Goal: Transaction & Acquisition: Purchase product/service

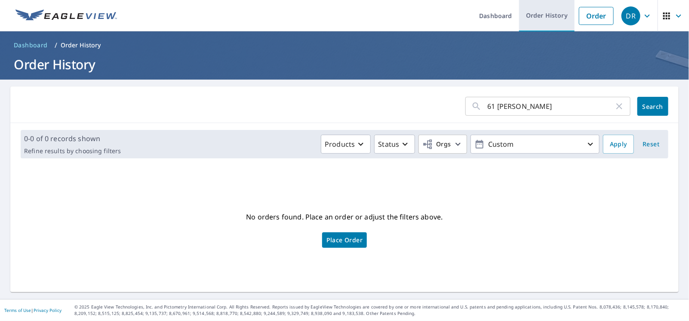
click at [543, 7] on link "Order History" at bounding box center [546, 15] width 55 height 31
click at [498, 33] on header "Dashboard / Order History Order History" at bounding box center [344, 55] width 689 height 48
click at [523, 18] on link "Order History" at bounding box center [546, 15] width 55 height 31
click at [533, 17] on link "Order History" at bounding box center [546, 15] width 55 height 31
click at [579, 15] on link "Order" at bounding box center [596, 16] width 35 height 18
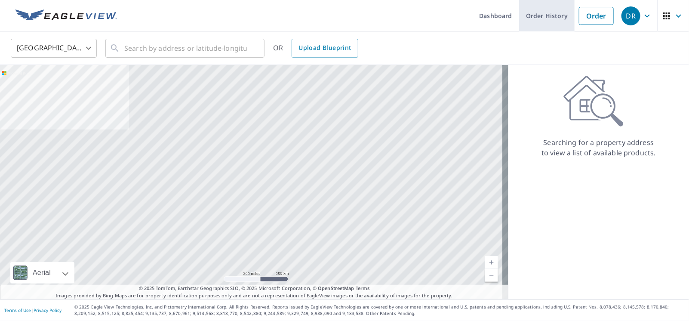
click at [545, 16] on link "Order History" at bounding box center [546, 15] width 55 height 31
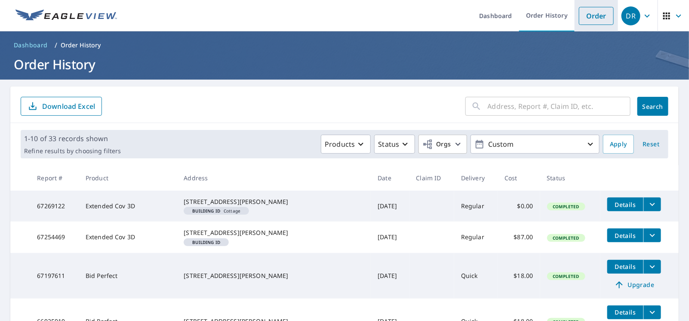
click at [599, 17] on link "Order" at bounding box center [596, 16] width 35 height 18
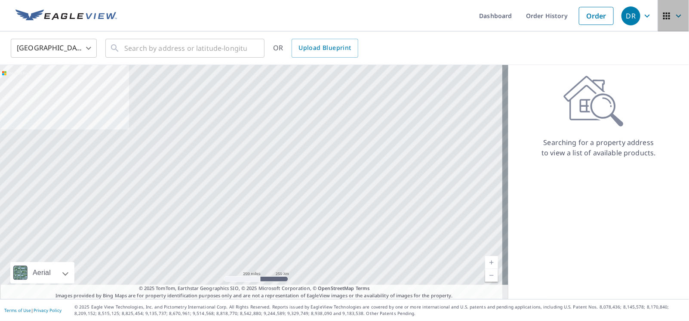
click at [673, 17] on icon "button" at bounding box center [678, 16] width 10 height 10
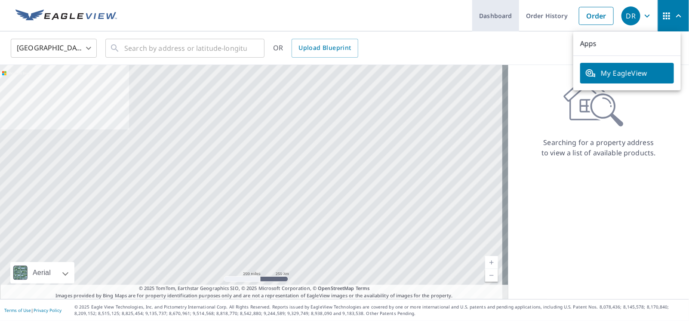
click at [482, 21] on link "Dashboard" at bounding box center [495, 15] width 47 height 31
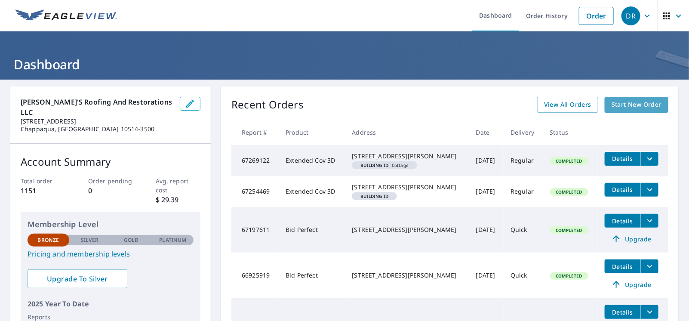
click at [611, 103] on span "Start New Order" at bounding box center [636, 104] width 50 height 11
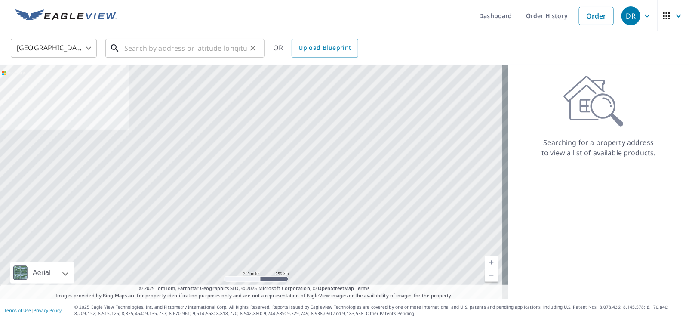
click at [139, 46] on input "text" at bounding box center [185, 48] width 123 height 24
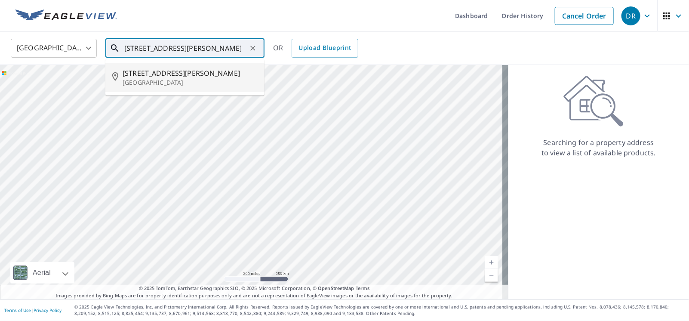
click at [171, 77] on span "[STREET_ADDRESS][PERSON_NAME]" at bounding box center [190, 73] width 135 height 10
type input "[STREET_ADDRESS][PERSON_NAME]"
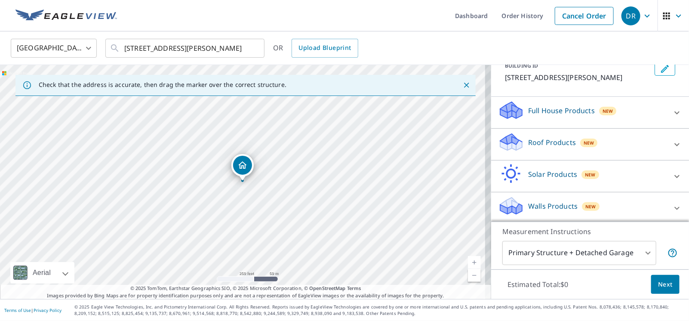
scroll to position [58, 0]
click at [669, 203] on div at bounding box center [676, 206] width 21 height 21
click at [671, 206] on icon at bounding box center [676, 207] width 10 height 10
click at [507, 208] on icon at bounding box center [509, 209] width 4 height 8
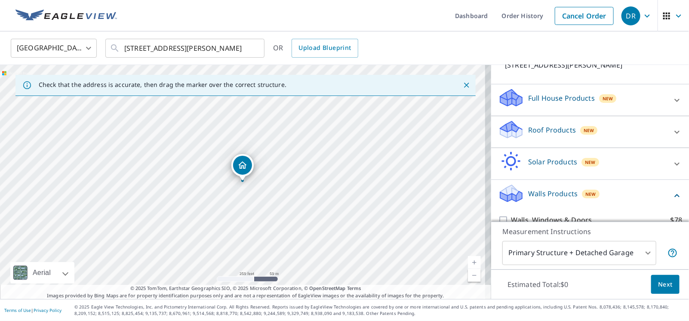
scroll to position [75, 0]
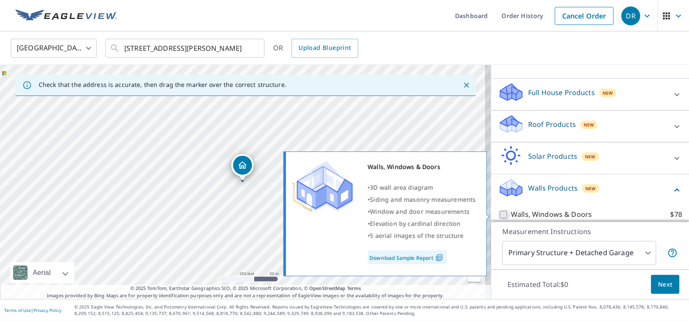
click at [498, 214] on input "Walls, Windows & Doors $78" at bounding box center [504, 214] width 13 height 10
checkbox input "true"
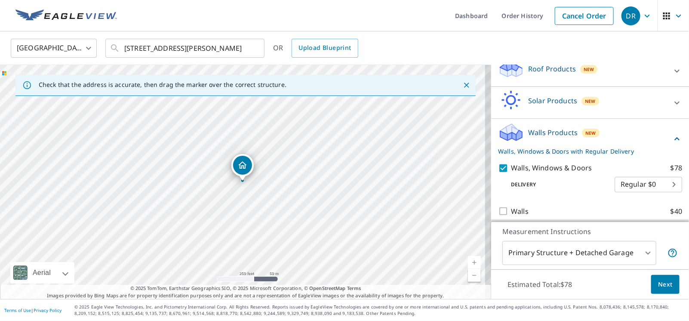
scroll to position [135, 0]
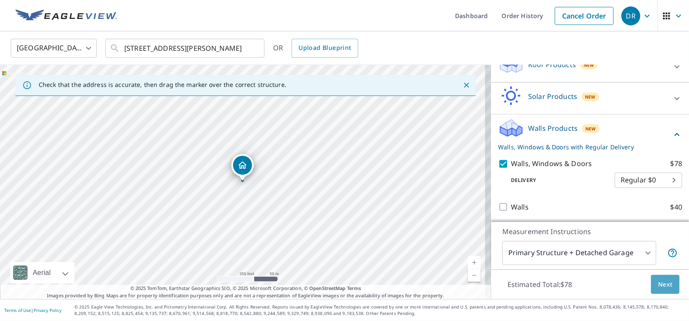
click at [666, 283] on span "Next" at bounding box center [665, 284] width 15 height 11
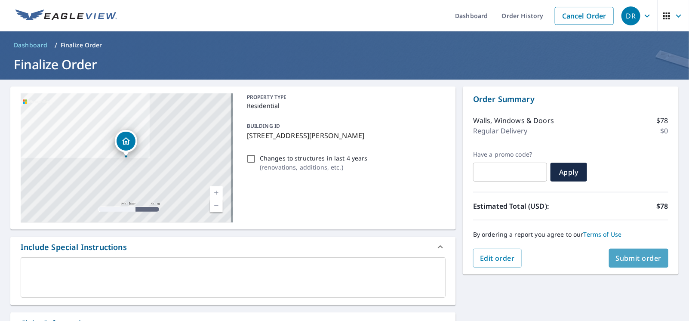
click at [629, 259] on span "Submit order" at bounding box center [639, 257] width 46 height 9
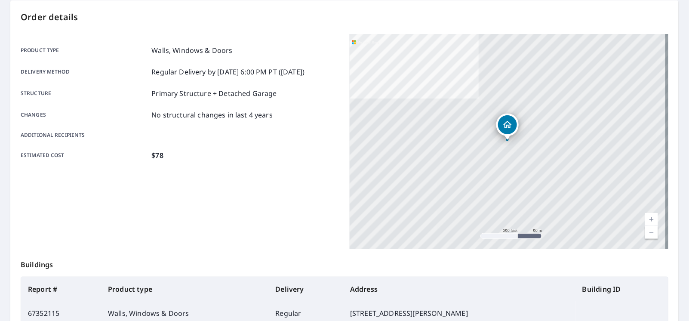
scroll to position [55, 0]
